Goal: Task Accomplishment & Management: Use online tool/utility

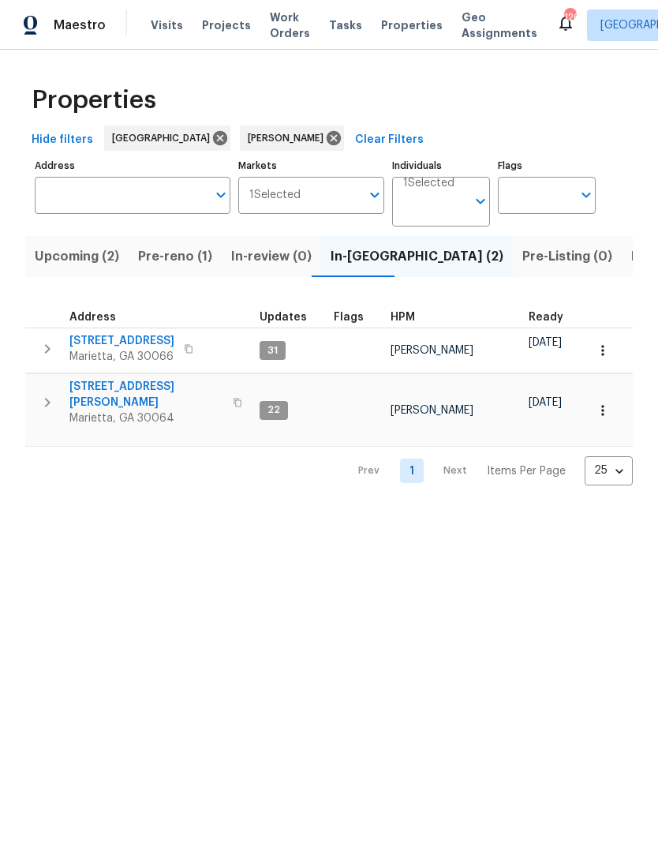
scroll to position [13, 0]
click at [154, 379] on span "[STREET_ADDRESS][PERSON_NAME]" at bounding box center [146, 395] width 154 height 32
click at [150, 333] on span "[STREET_ADDRESS]" at bounding box center [121, 341] width 105 height 16
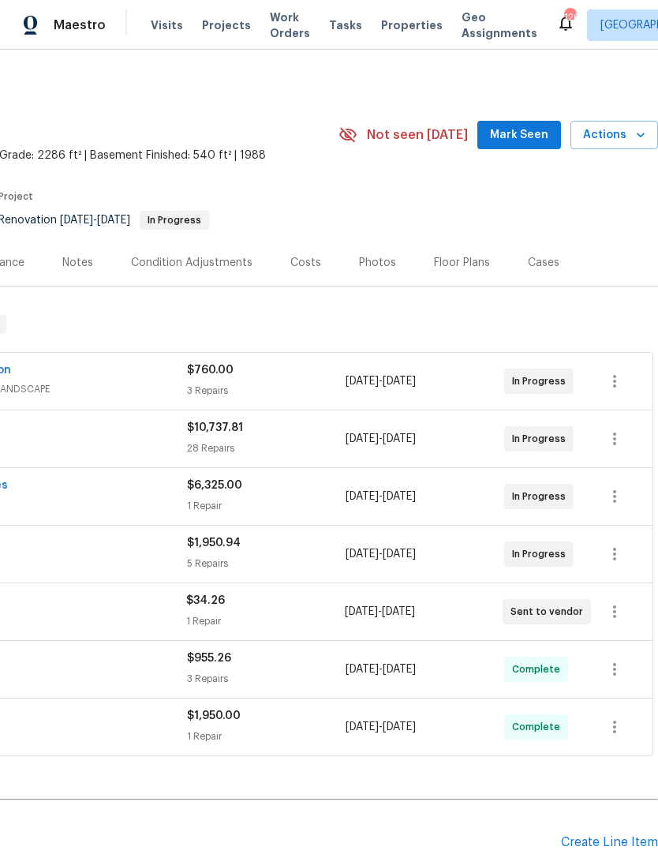
scroll to position [0, 234]
click at [523, 137] on span "Mark Seen" at bounding box center [519, 136] width 58 height 20
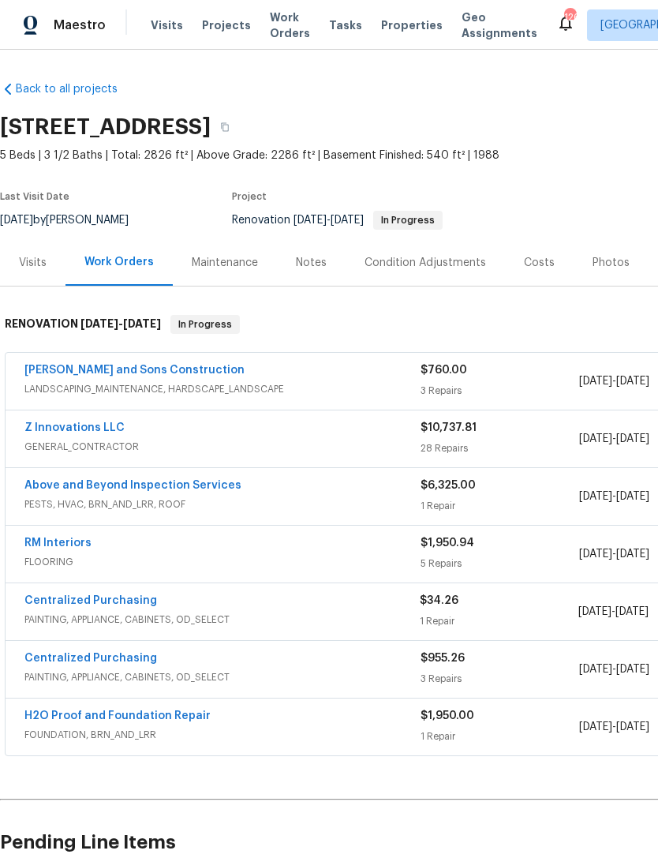
scroll to position [0, 0]
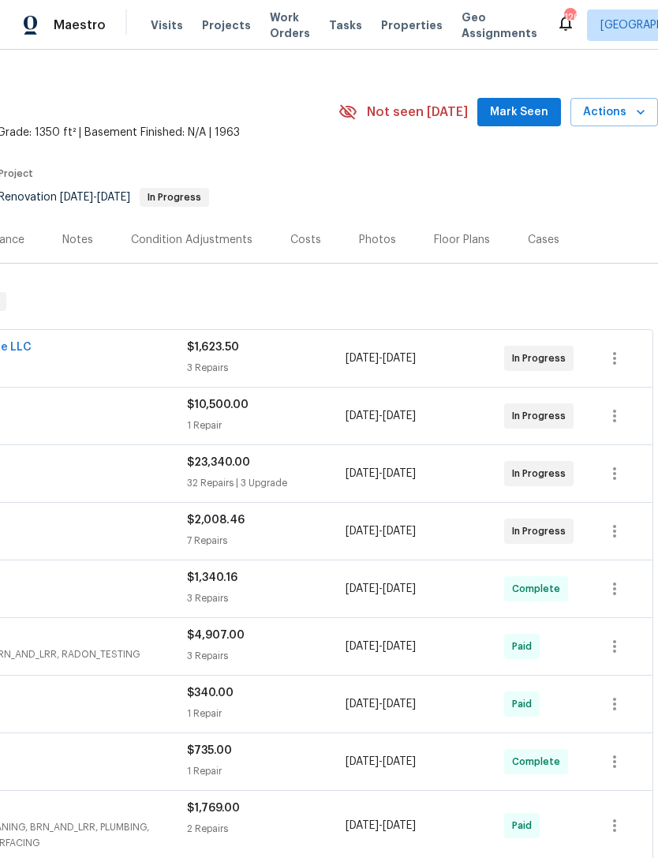
scroll to position [23, 234]
click at [524, 108] on span "Mark Seen" at bounding box center [519, 113] width 58 height 20
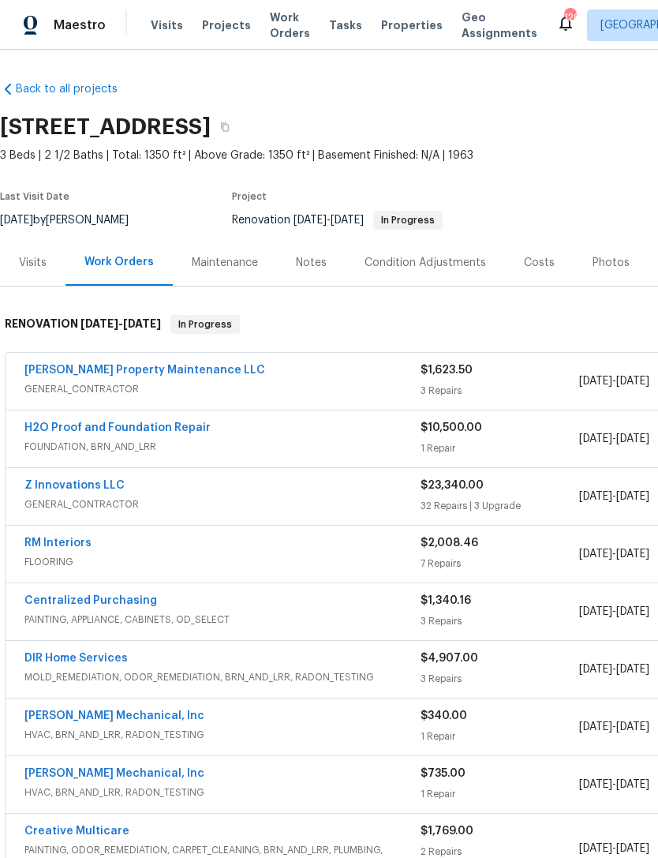
scroll to position [0, 0]
